Goal: Find specific page/section

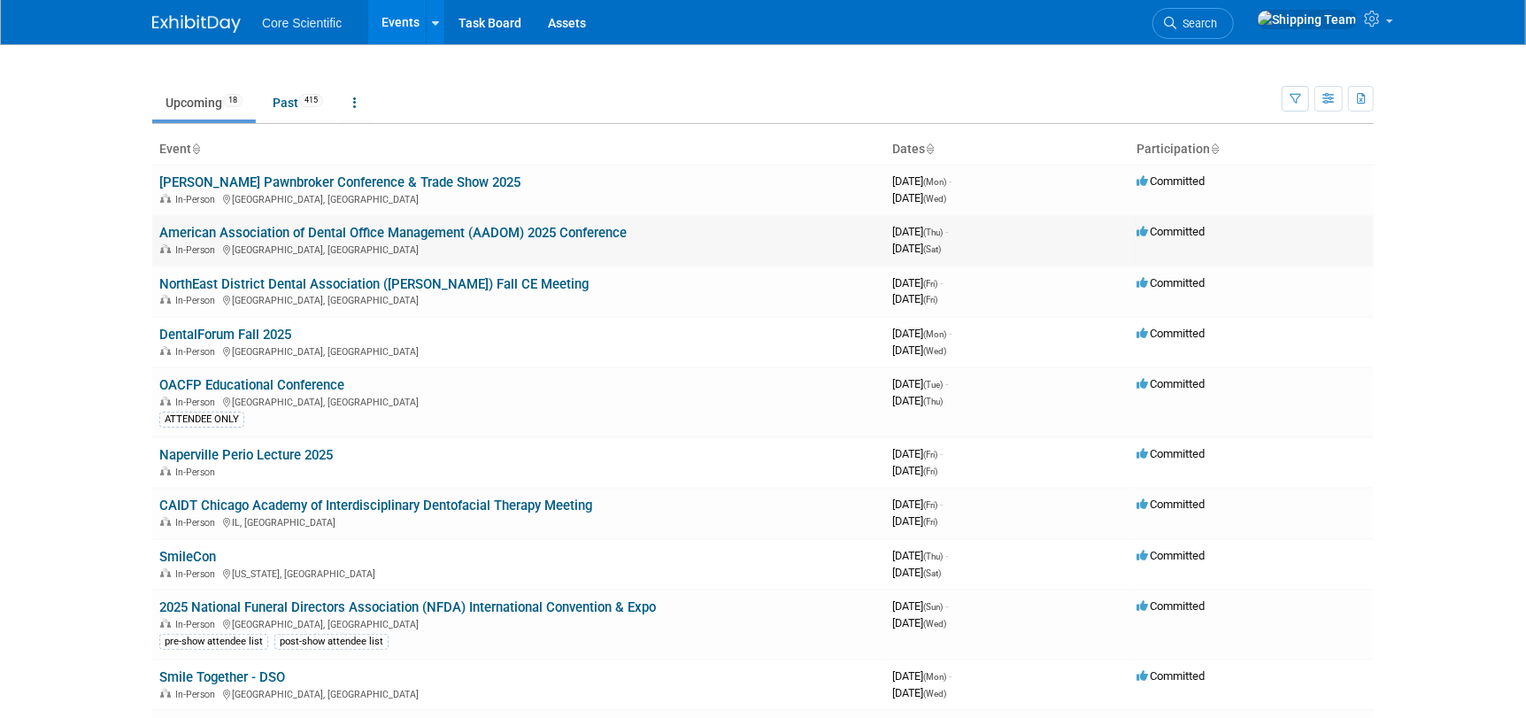
click at [350, 235] on link "American Association of Dental Office Management (AADOM) 2025 Conference" at bounding box center [392, 233] width 467 height 16
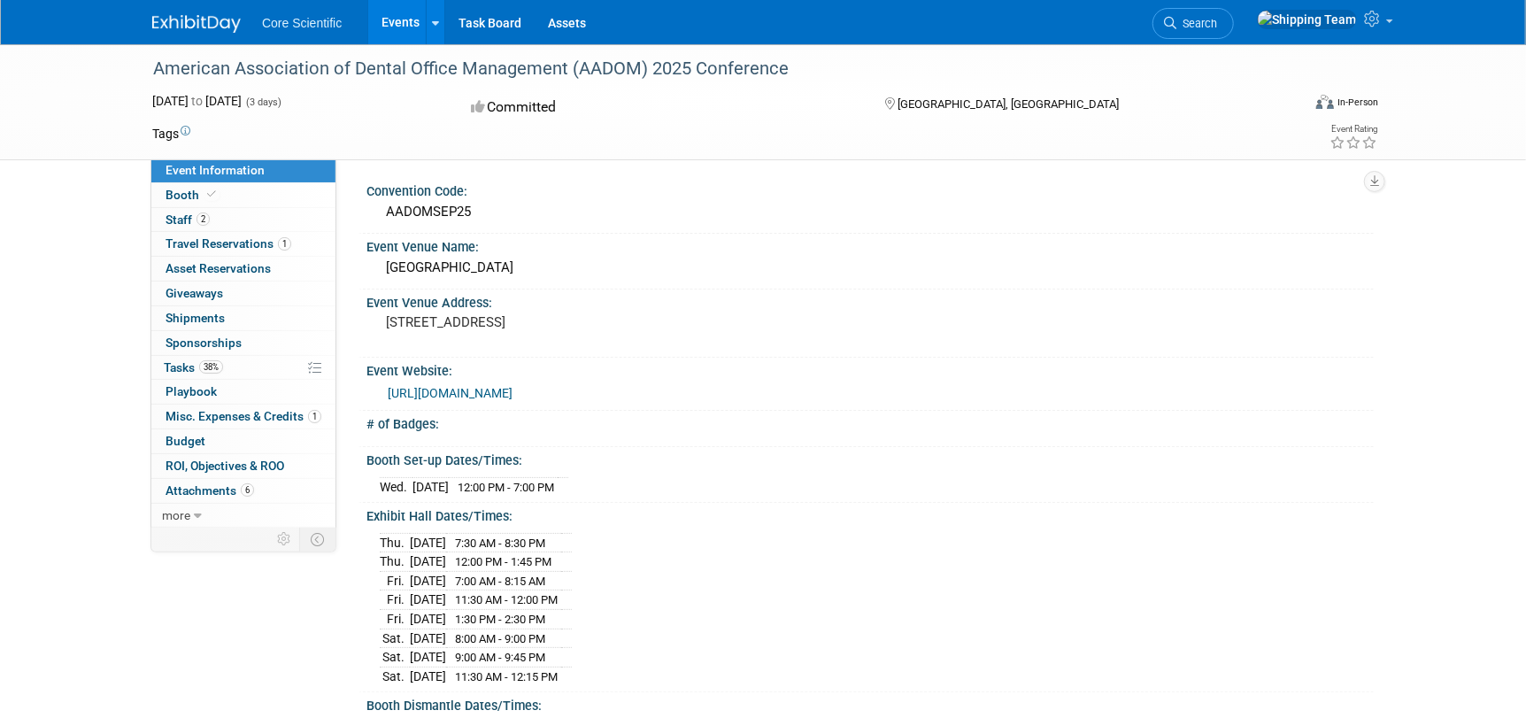
click at [343, 302] on div "Convention Code: AADOMSEP25 Event Venue Name: Kalahari Resort Event Venue Addre…" at bounding box center [854, 342] width 1037 height 368
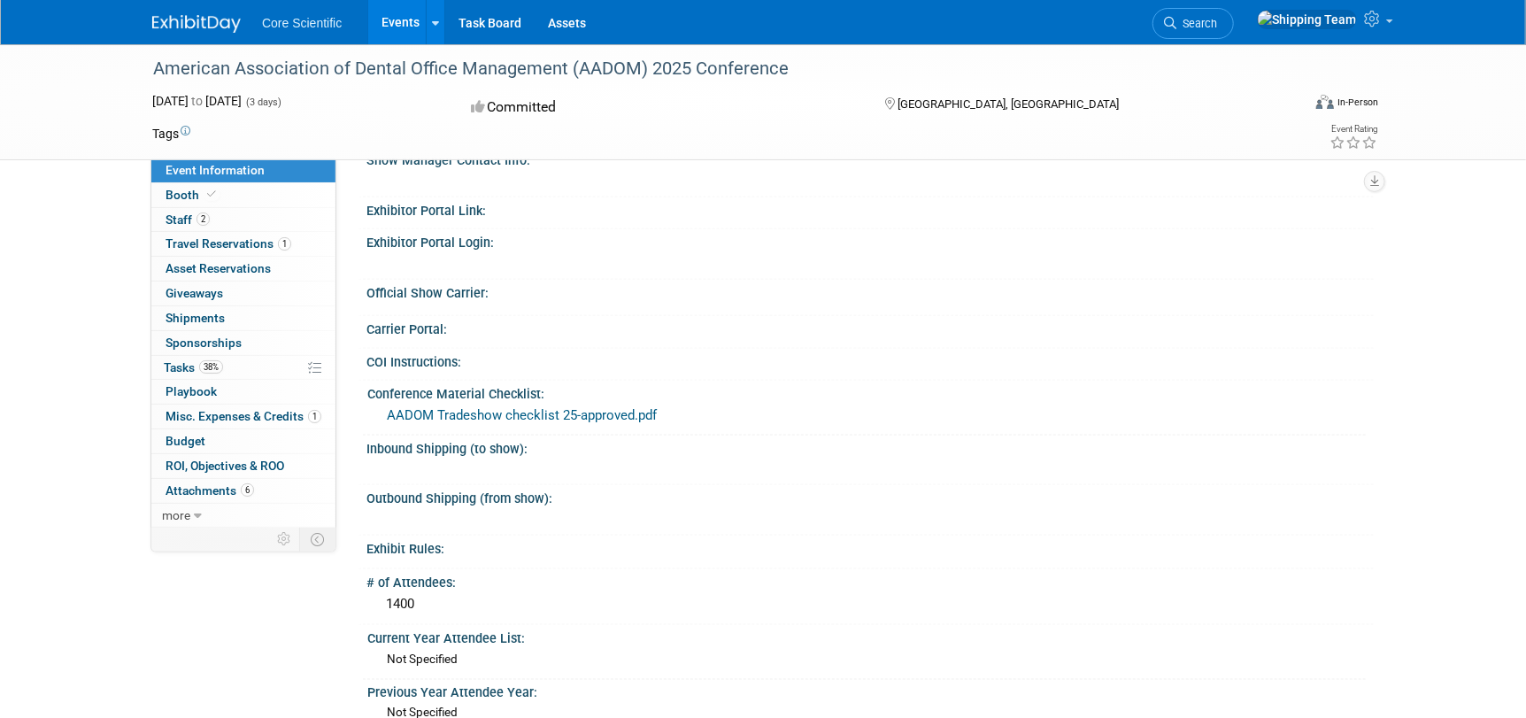
scroll to position [1416, 0]
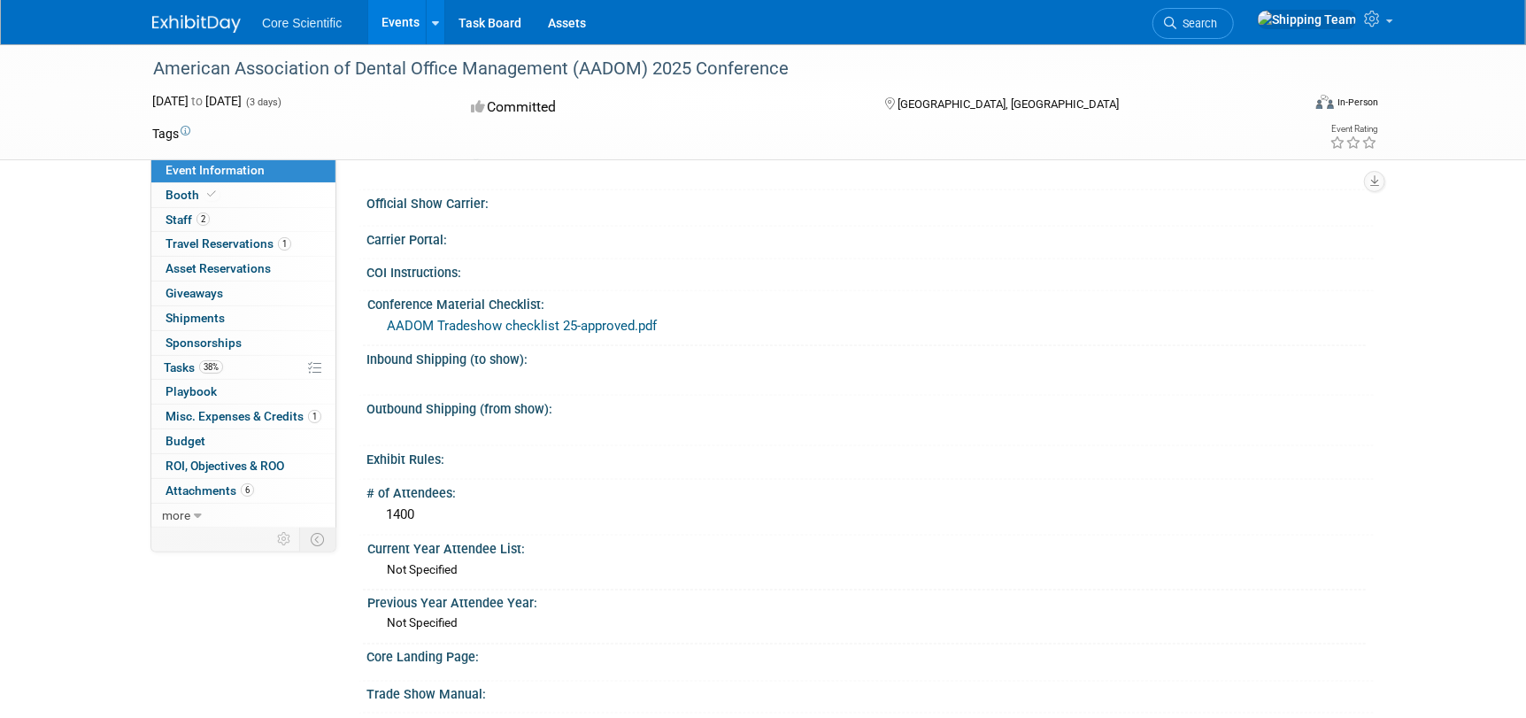
click at [445, 318] on link "AADOM Tradeshow checklist 25-approved.pdf" at bounding box center [522, 326] width 270 height 16
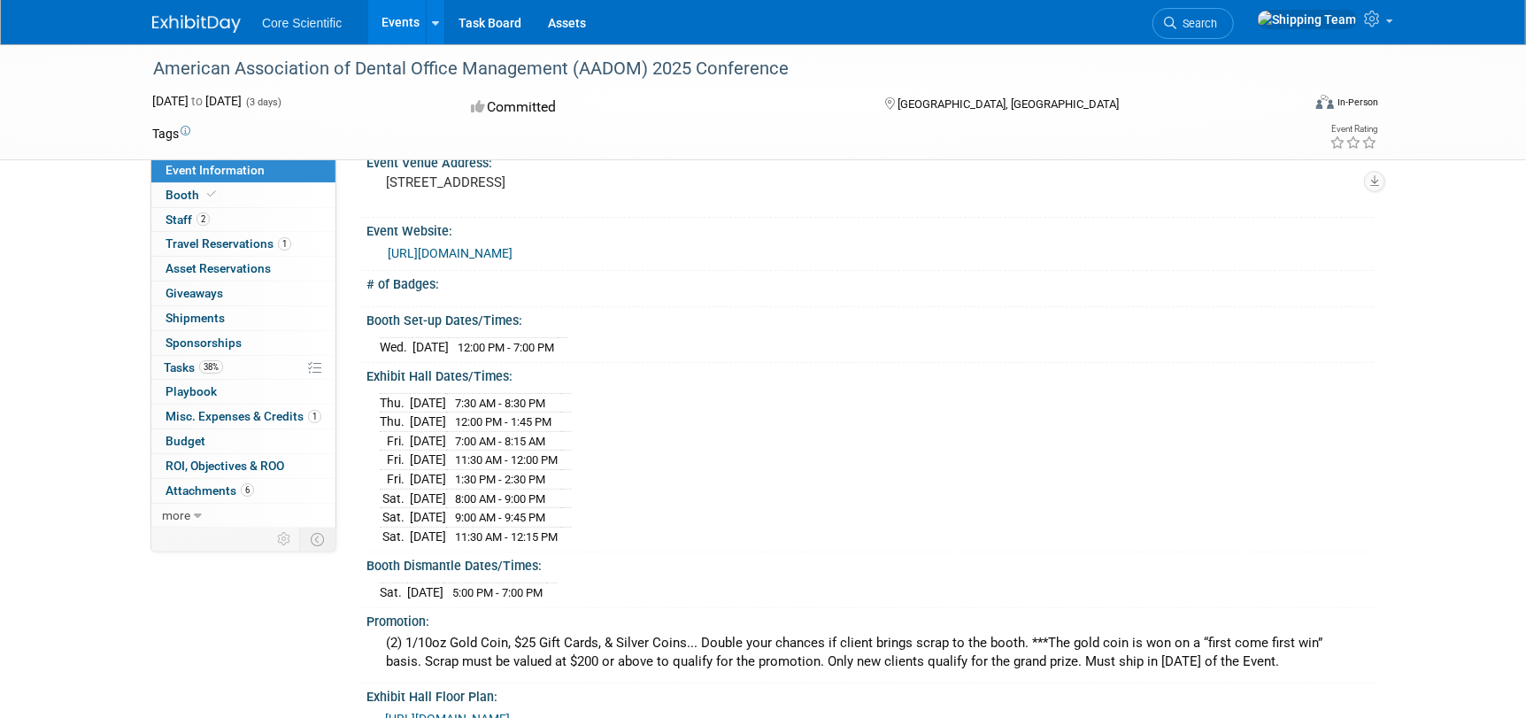
scroll to position [0, 0]
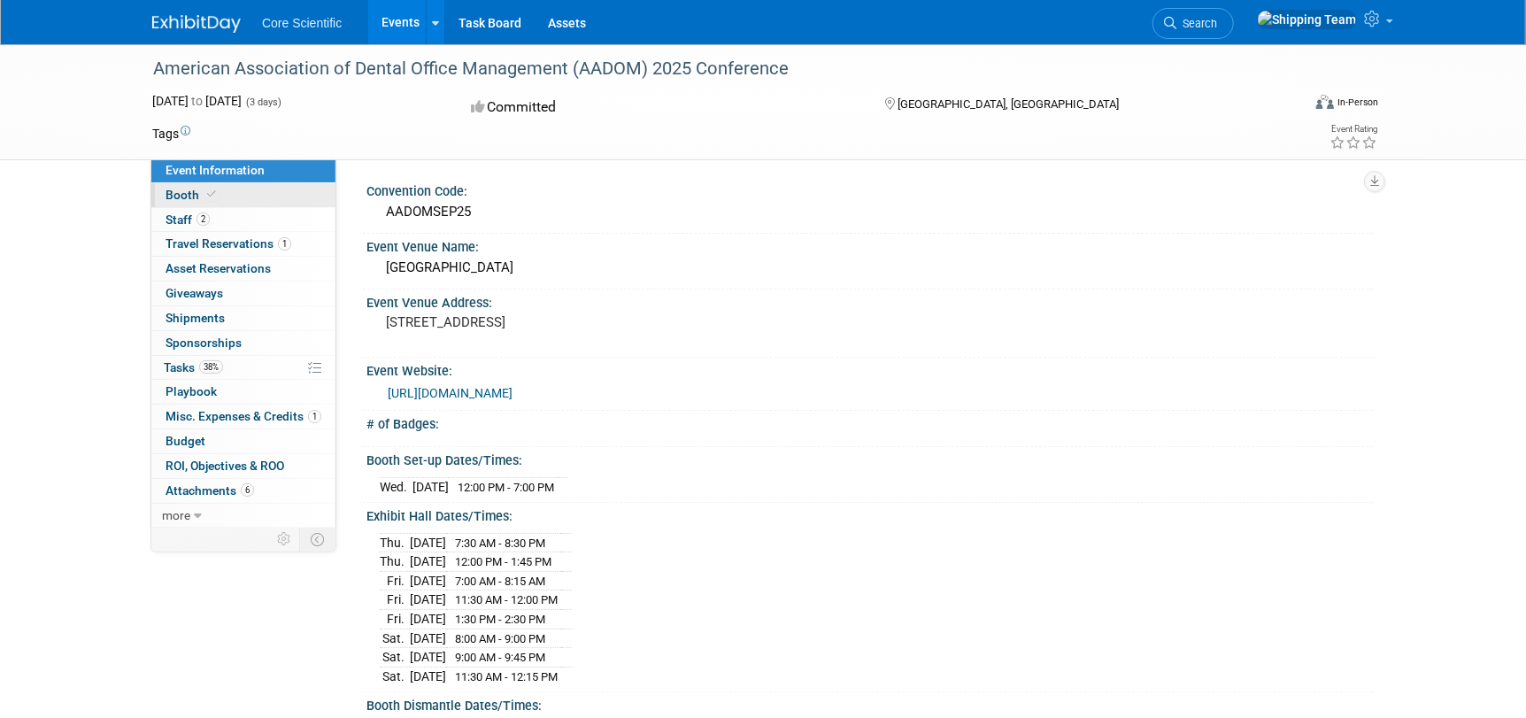
click at [180, 193] on span "Booth" at bounding box center [193, 195] width 54 height 14
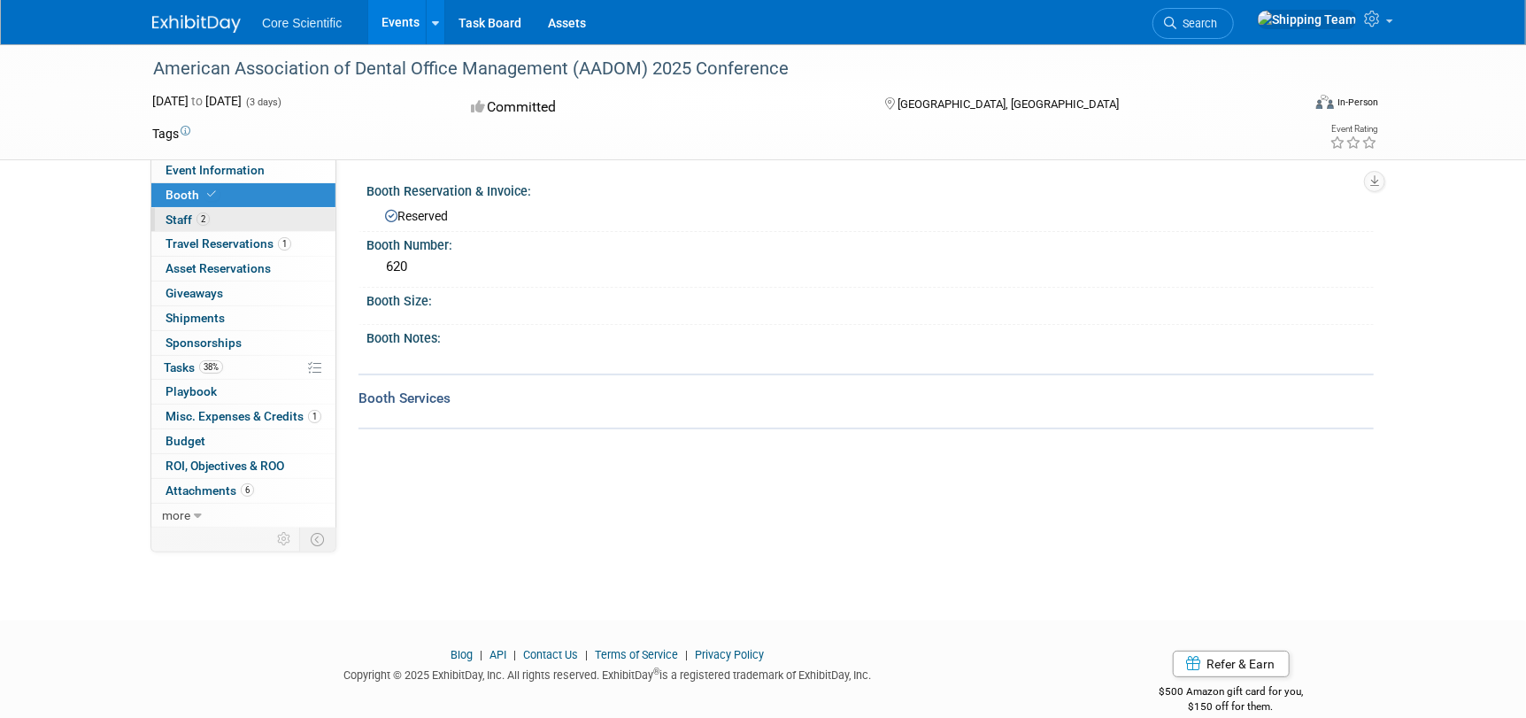
click at [189, 226] on link "2 Staff 2" at bounding box center [243, 220] width 184 height 24
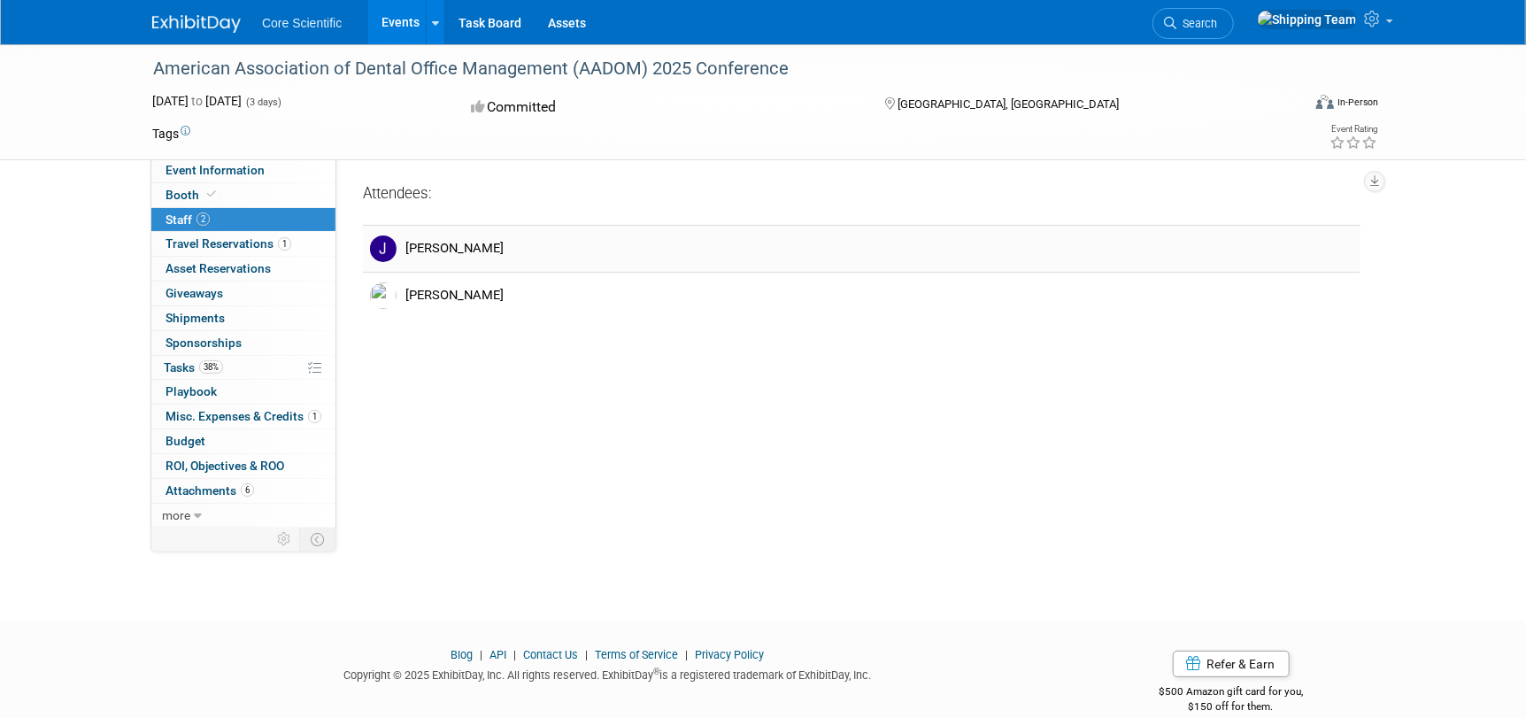
click at [458, 253] on div "Jordan McCullough" at bounding box center [879, 248] width 948 height 17
click at [388, 251] on img at bounding box center [383, 248] width 27 height 27
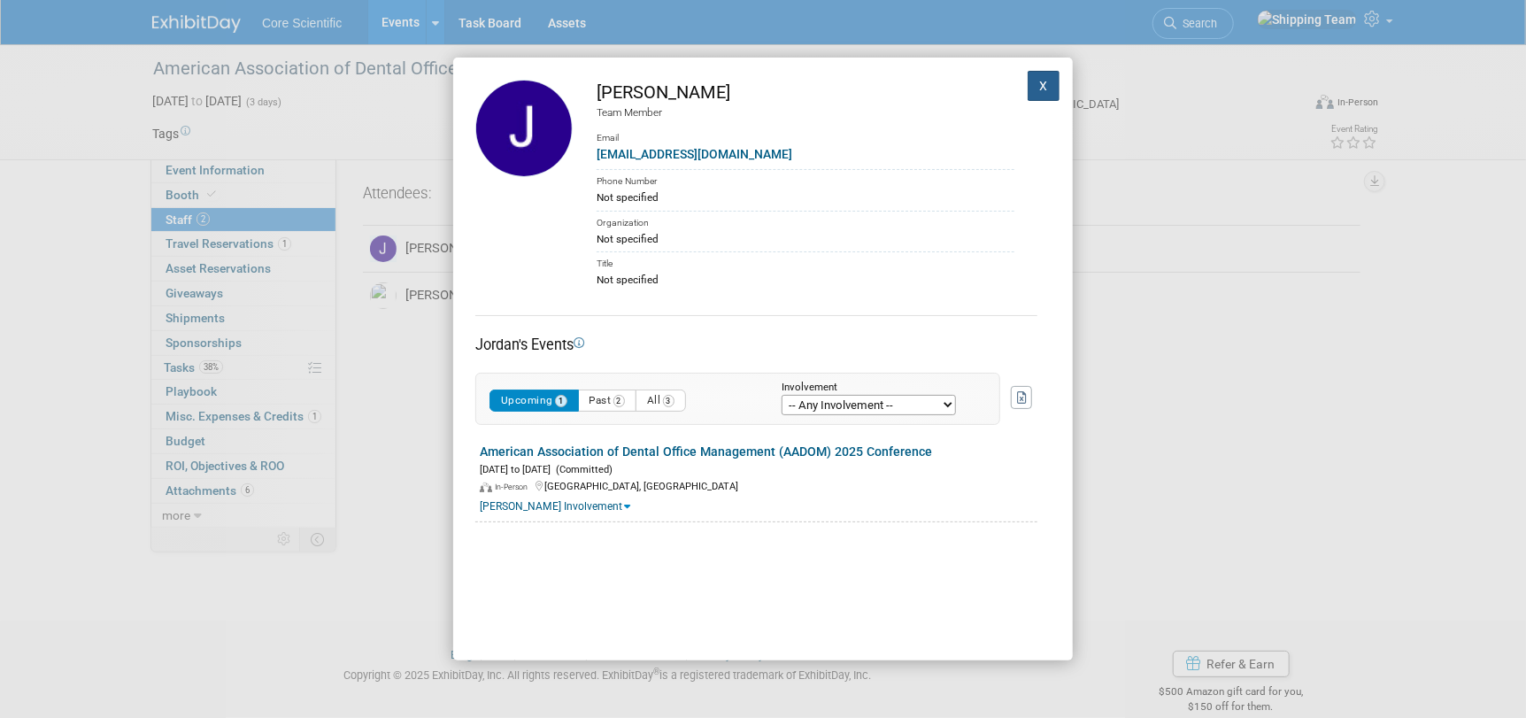
click at [1028, 93] on button "X" at bounding box center [1044, 86] width 32 height 30
